Goal: Task Accomplishment & Management: Manage account settings

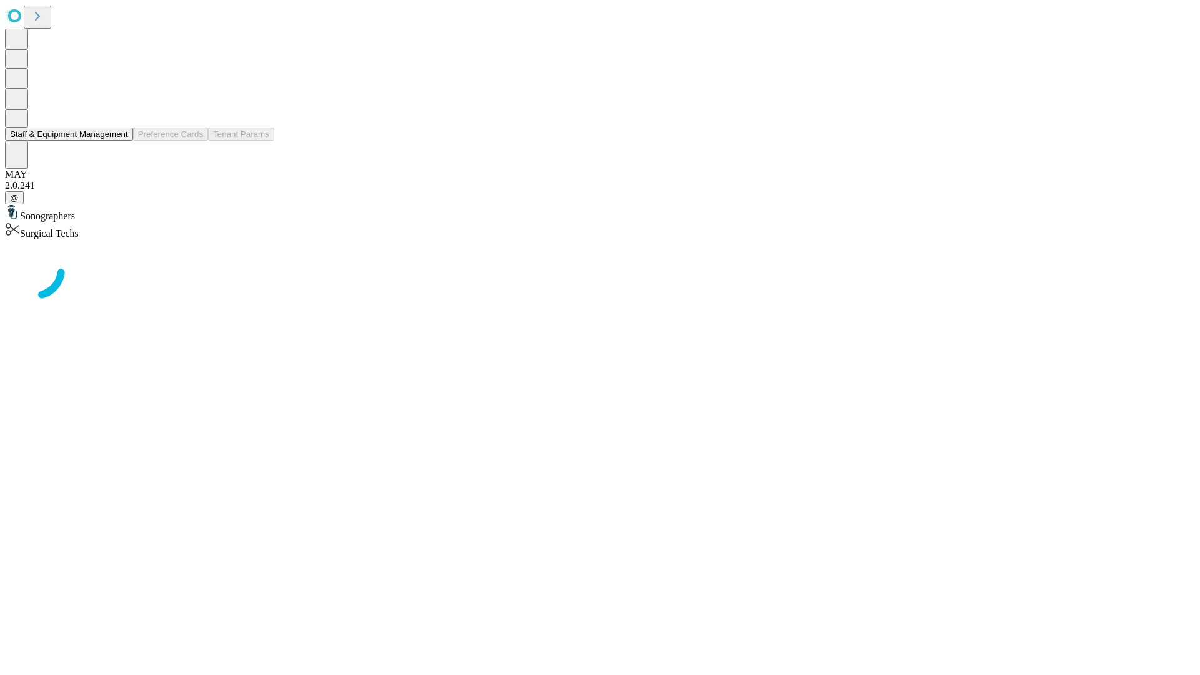
click at [119, 141] on button "Staff & Equipment Management" at bounding box center [69, 133] width 128 height 13
